Goal: Information Seeking & Learning: Learn about a topic

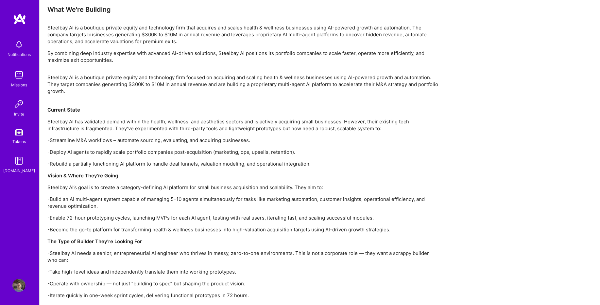
scroll to position [409, 0]
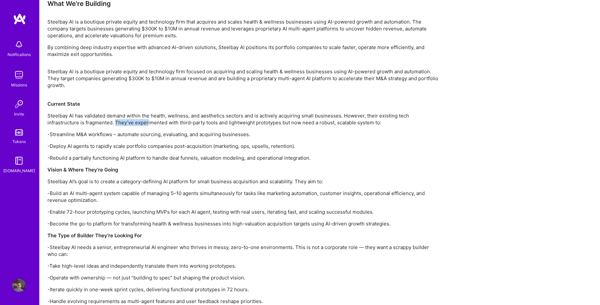
drag, startPoint x: 116, startPoint y: 119, endPoint x: 147, endPoint y: 125, distance: 31.5
click at [147, 125] on p "Steelbay AI has validated demand within the health, wellness, and aesthetics se…" at bounding box center [243, 119] width 392 height 14
click at [100, 124] on p "Steelbay AI has validated demand within the health, wellness, and aesthetics se…" at bounding box center [243, 119] width 392 height 14
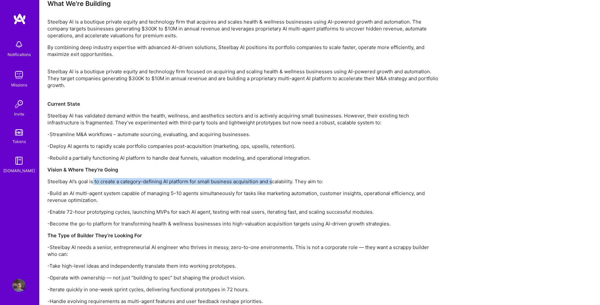
drag, startPoint x: 92, startPoint y: 181, endPoint x: 274, endPoint y: 181, distance: 181.7
click at [274, 181] on p "Steelbay AI’s goal is to create a category-defining AI platform for small busin…" at bounding box center [243, 181] width 392 height 7
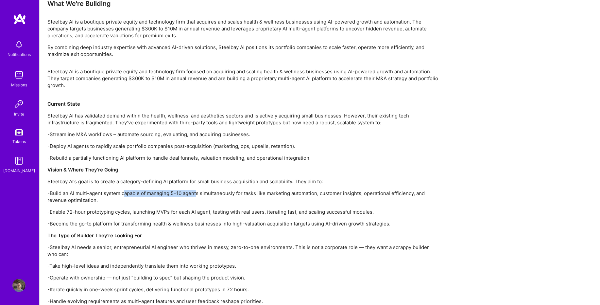
drag, startPoint x: 123, startPoint y: 193, endPoint x: 198, endPoint y: 194, distance: 74.5
click at [198, 194] on p "-Build an AI multi-agent system capable of managing 5–10 agents simultaneously …" at bounding box center [243, 197] width 392 height 14
click at [159, 203] on p "-Build an AI multi-agent system capable of managing 5–10 agents simultaneously …" at bounding box center [243, 197] width 392 height 14
drag, startPoint x: 113, startPoint y: 211, endPoint x: 228, endPoint y: 211, distance: 114.4
click at [232, 211] on p "-Enable 72-hour prototyping cycles, launching MVPs for each AI agent, testing w…" at bounding box center [243, 211] width 392 height 7
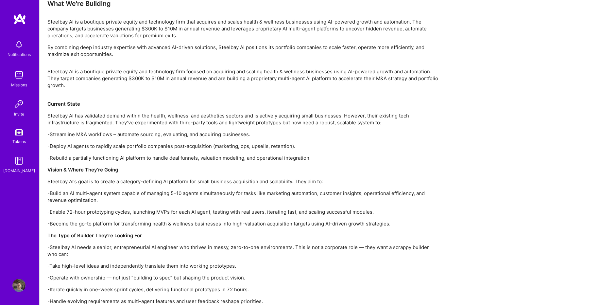
click at [192, 222] on p "-Become the go-to platform for transforming health & wellness businesses into h…" at bounding box center [243, 223] width 392 height 7
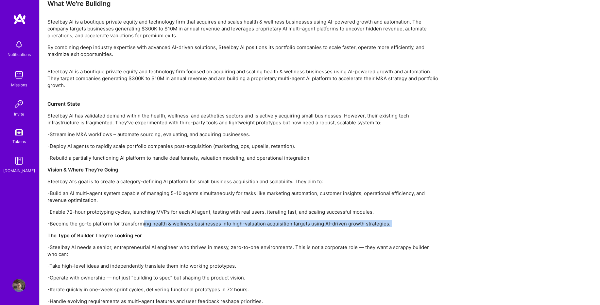
drag, startPoint x: 143, startPoint y: 224, endPoint x: 244, endPoint y: 228, distance: 101.4
click at [244, 228] on div "Steelbay AI is a boutique private equity and technology firm focused on acquiri…" at bounding box center [243, 292] width 392 height 448
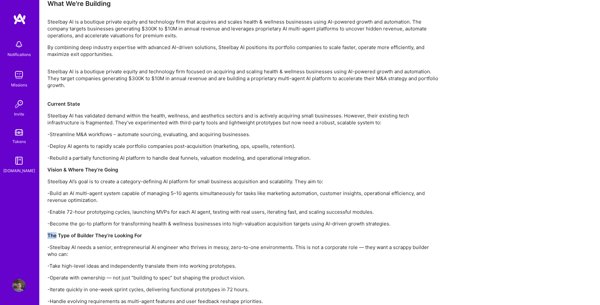
click at [244, 228] on div "Steelbay AI is a boutique private equity and technology firm focused on acquiri…" at bounding box center [243, 292] width 392 height 448
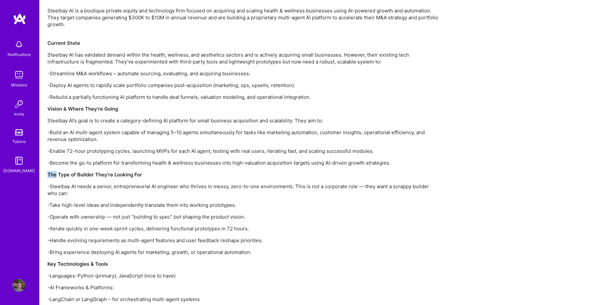
scroll to position [477, 0]
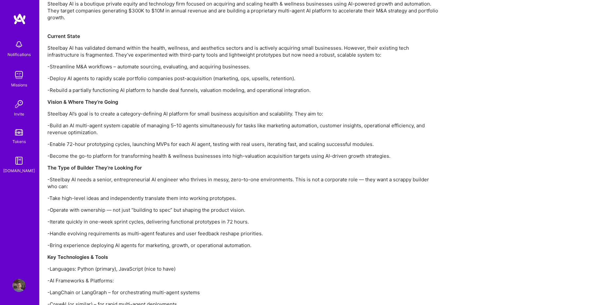
click at [141, 181] on p "-Steelbay AI needs a senior, entrepreneurial AI engineer who thrives in messy, …" at bounding box center [243, 183] width 392 height 14
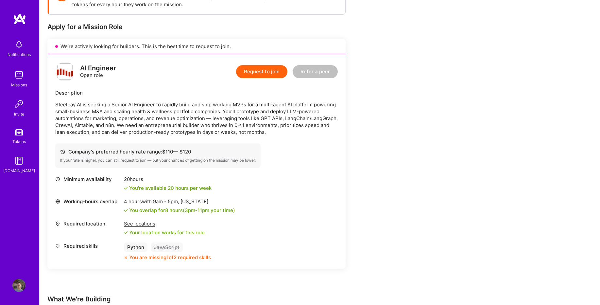
scroll to position [108, 0]
